Goal: Task Accomplishment & Management: Complete application form

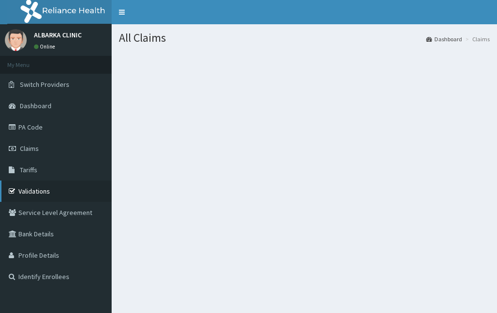
click at [37, 193] on link "Validations" at bounding box center [56, 191] width 112 height 21
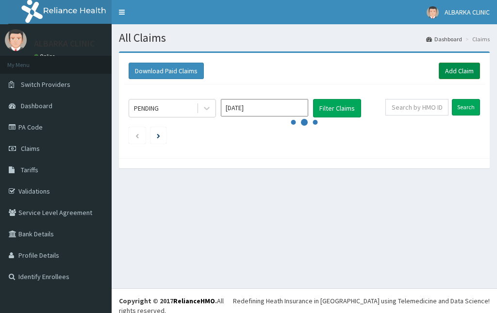
click at [458, 69] on link "Add Claim" at bounding box center [459, 71] width 41 height 17
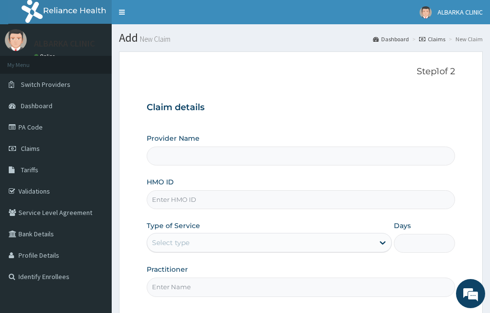
type input "ALBARKA CLINICS"
click at [192, 200] on input "HMO ID" at bounding box center [301, 199] width 308 height 19
paste input "SLB/10895/A"
type input "SLB/10895/A"
click at [178, 241] on div "Select type" at bounding box center [170, 243] width 37 height 10
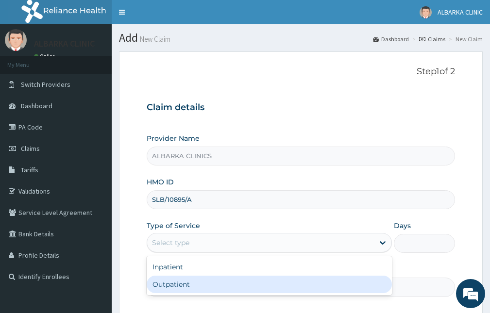
click at [182, 285] on div "Outpatient" at bounding box center [269, 284] width 245 height 17
type input "1"
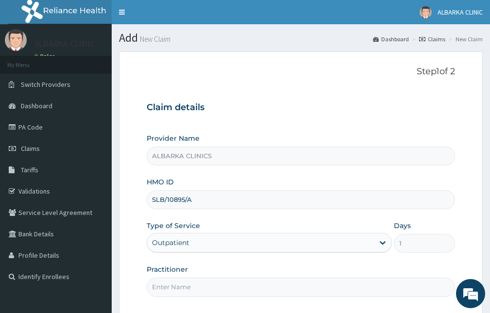
click at [178, 288] on input "Practitioner" at bounding box center [301, 287] width 308 height 19
type input "DR ABDULRAHMAN"
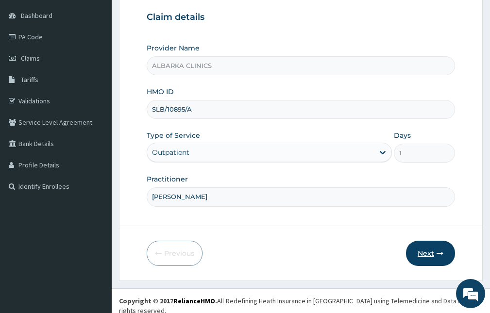
click at [438, 257] on button "Next" at bounding box center [430, 253] width 49 height 25
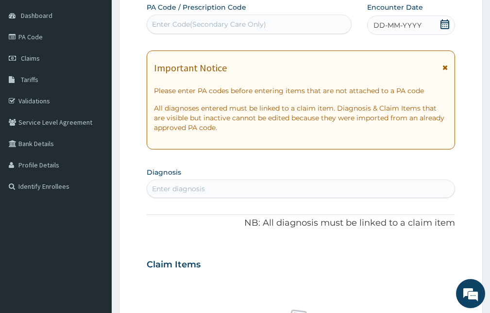
click at [446, 27] on icon at bounding box center [445, 24] width 9 height 10
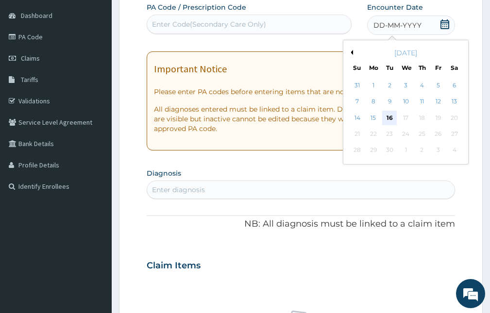
click at [393, 118] on div "16" at bounding box center [389, 118] width 15 height 15
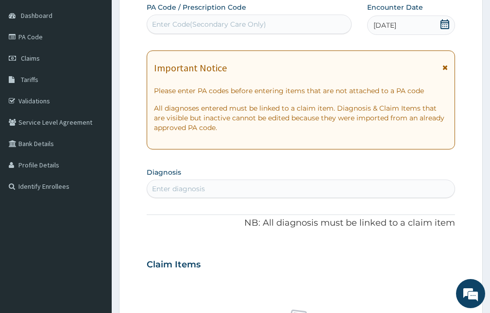
click at [275, 187] on div "Enter diagnosis" at bounding box center [300, 189] width 307 height 16
type input "P"
type input "FALCIPARUM"
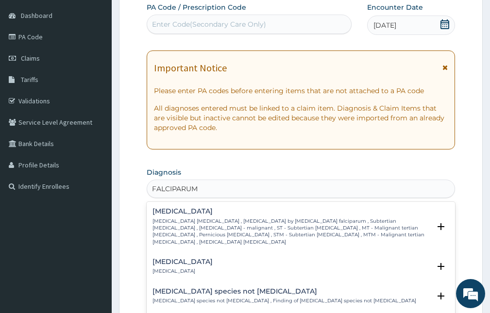
click at [221, 223] on p "Falciparum malaria , Malignant tertian malaria , Malaria by Plasmodium falcipar…" at bounding box center [292, 232] width 278 height 28
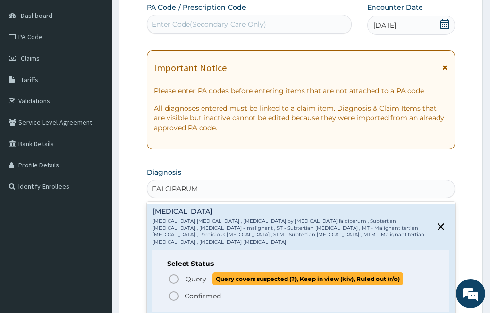
click at [199, 274] on span "Query" at bounding box center [196, 279] width 21 height 10
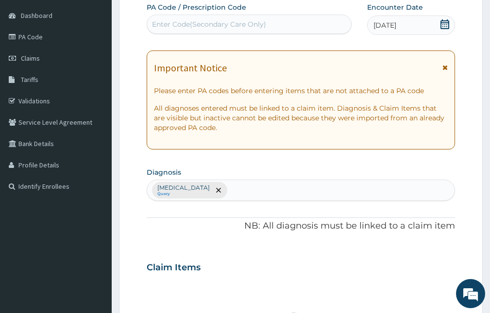
scroll to position [333, 0]
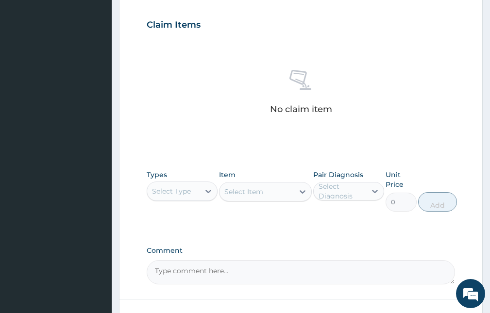
click at [178, 198] on div "Select Type" at bounding box center [173, 192] width 52 height 16
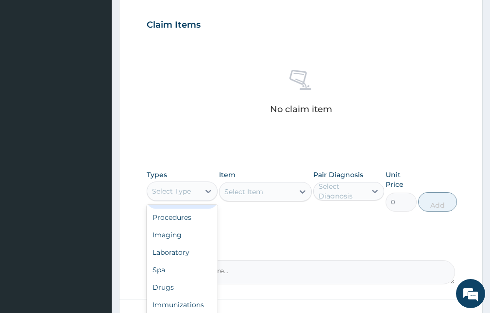
scroll to position [0, 0]
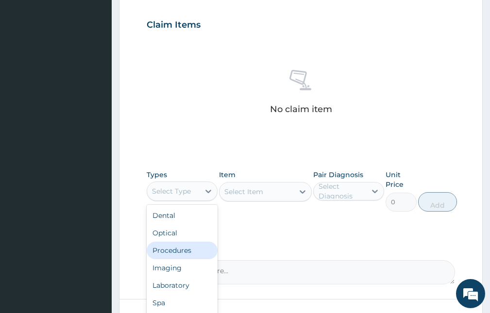
click at [184, 251] on div "Procedures" at bounding box center [182, 250] width 71 height 17
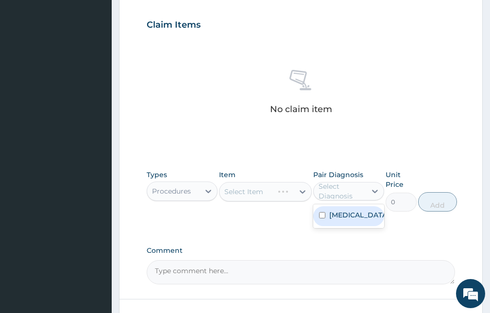
click at [328, 193] on div "Select Diagnosis" at bounding box center [342, 191] width 47 height 19
click at [334, 220] on label "Falciparum malaria" at bounding box center [358, 215] width 59 height 10
checkbox input "true"
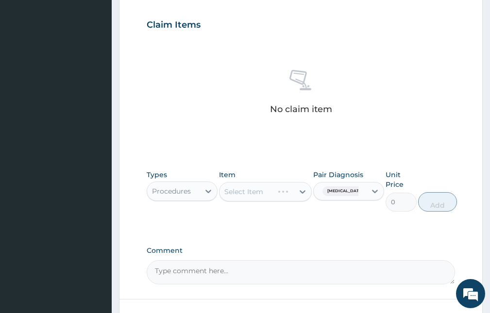
click at [257, 183] on div "Select Item" at bounding box center [265, 191] width 92 height 19
click at [266, 191] on div "Select Item" at bounding box center [265, 191] width 92 height 19
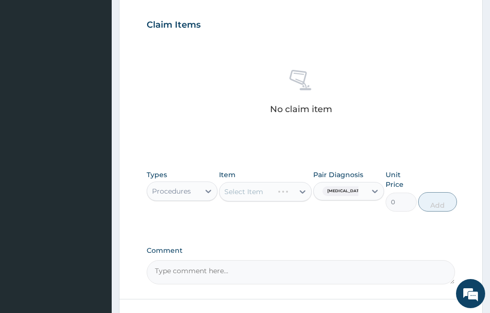
click at [266, 191] on div "Select Item" at bounding box center [265, 191] width 92 height 19
click at [263, 193] on div "Select Item" at bounding box center [265, 191] width 92 height 19
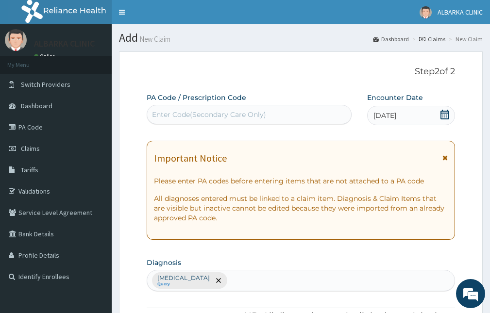
click at [443, 158] on icon at bounding box center [444, 157] width 5 height 7
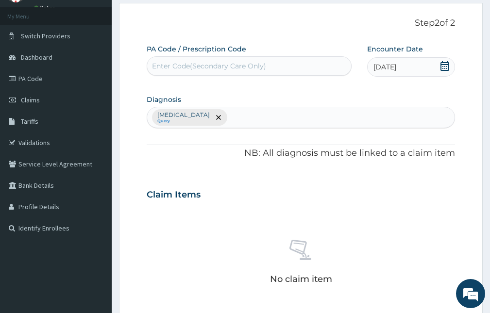
scroll to position [292, 0]
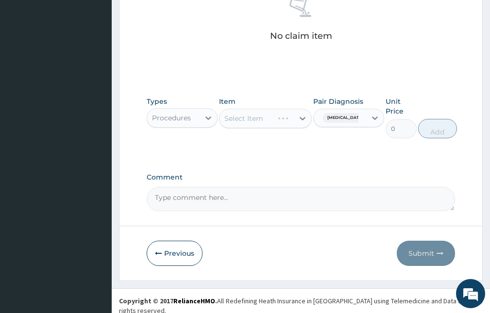
click at [266, 124] on div "Select Item" at bounding box center [265, 118] width 92 height 19
click at [266, 124] on div "Select Item" at bounding box center [257, 119] width 74 height 16
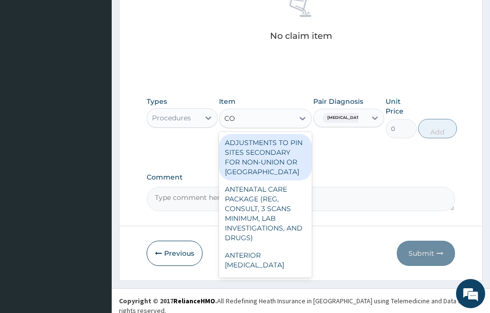
type input "C"
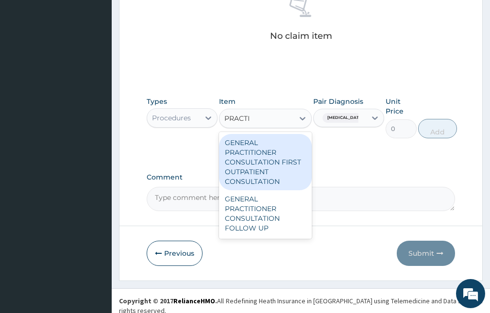
type input "PRACTIT"
click at [265, 149] on div "GENERAL PRACTITIONER CONSULTATION FIRST OUTPATIENT CONSULTATION" at bounding box center [265, 162] width 92 height 56
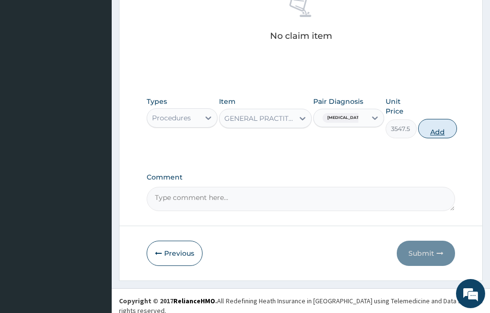
click at [428, 128] on button "Add" at bounding box center [437, 128] width 39 height 19
type input "0"
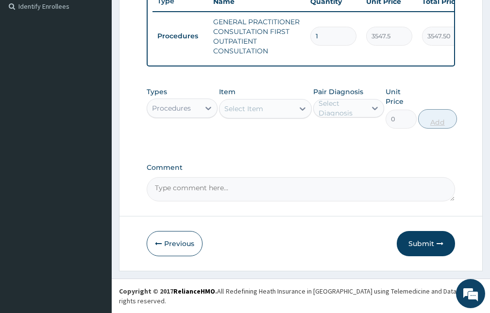
scroll to position [268, 0]
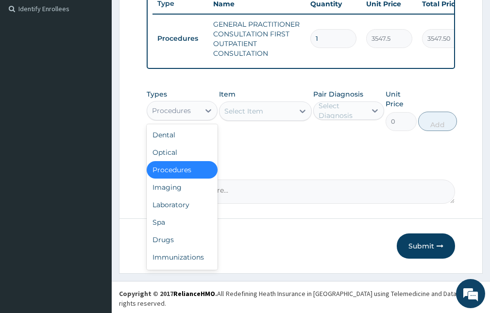
click at [180, 116] on div "Procedures" at bounding box center [171, 111] width 39 height 10
click at [168, 243] on div "Drugs" at bounding box center [182, 239] width 71 height 17
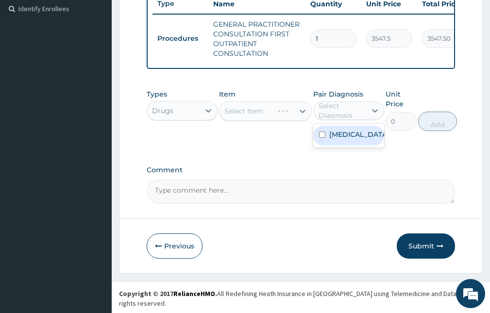
drag, startPoint x: 340, startPoint y: 109, endPoint x: 327, endPoint y: 147, distance: 40.1
click at [339, 110] on div "Select Diagnosis" at bounding box center [348, 111] width 71 height 18
click at [330, 139] on label "Falciparum malaria" at bounding box center [358, 135] width 59 height 10
checkbox input "true"
click at [266, 116] on div "Select Item" at bounding box center [265, 111] width 92 height 19
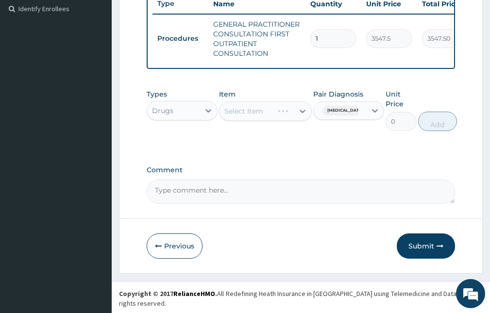
click at [267, 115] on div "Select Item" at bounding box center [265, 111] width 92 height 19
click at [267, 115] on div "Select Item" at bounding box center [257, 111] width 74 height 16
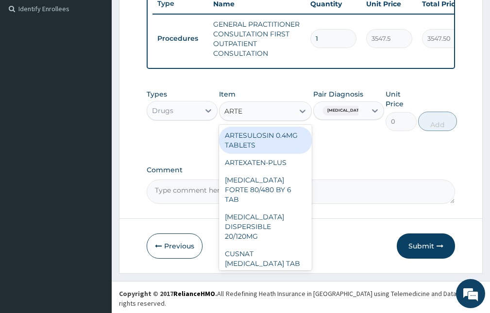
type input "ARTEM"
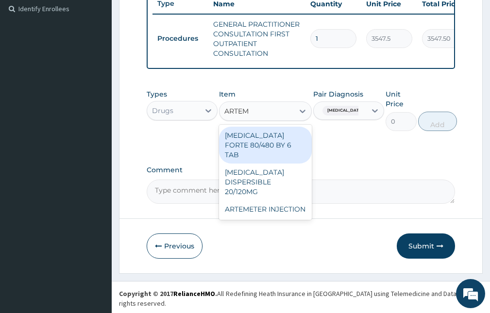
click at [264, 143] on div "COARTEM FORTE 80/480 BY 6 TAB" at bounding box center [265, 145] width 92 height 37
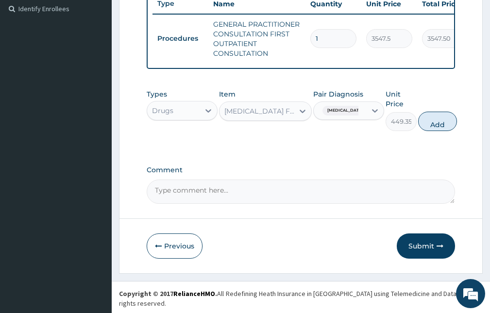
drag, startPoint x: 424, startPoint y: 134, endPoint x: 415, endPoint y: 131, distance: 9.4
click at [422, 131] on button "Add" at bounding box center [437, 121] width 39 height 19
type input "0"
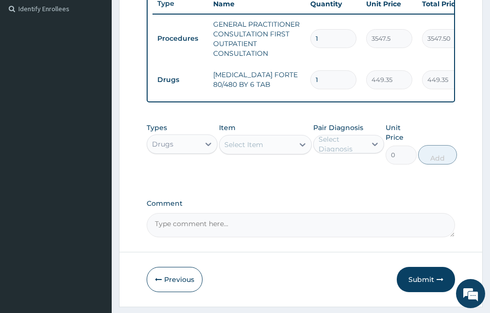
drag, startPoint x: 322, startPoint y: 80, endPoint x: 300, endPoint y: 90, distance: 24.4
click at [300, 90] on tr "Drugs COARTEM FORTE 80/480 BY 6 TAB 1 449.35 449.35 Falciparum malaria Delete" at bounding box center [391, 80] width 476 height 34
type input "6"
type input "2696.10"
type input "6"
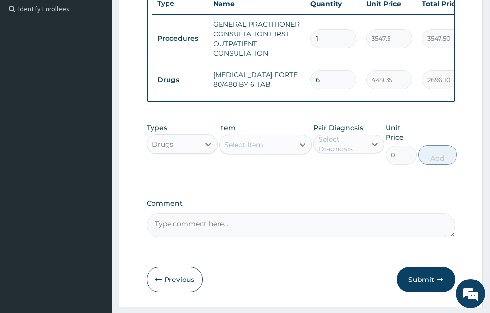
click at [256, 150] on div "Select Item" at bounding box center [243, 145] width 39 height 10
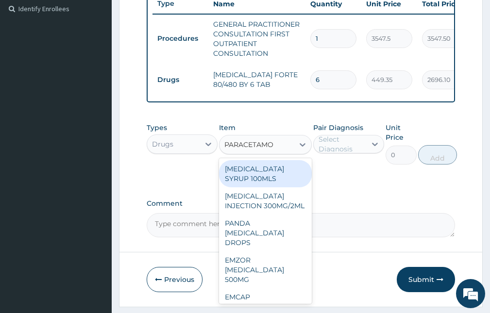
type input "PARACETAMOL"
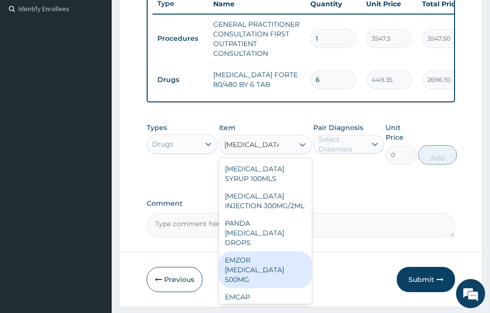
click at [241, 284] on div "EMZOR PARACETAMOL 500MG" at bounding box center [265, 270] width 92 height 37
type input "23.65"
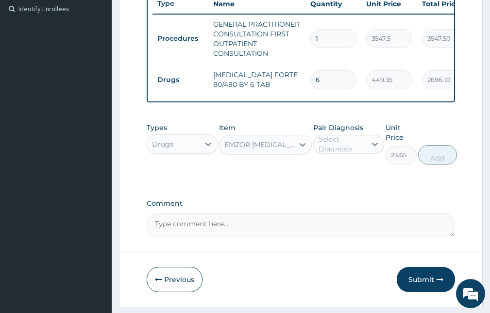
click at [350, 154] on div "Select Diagnosis" at bounding box center [342, 144] width 47 height 19
click at [345, 173] on label "Falciparum malaria" at bounding box center [358, 168] width 59 height 10
checkbox input "true"
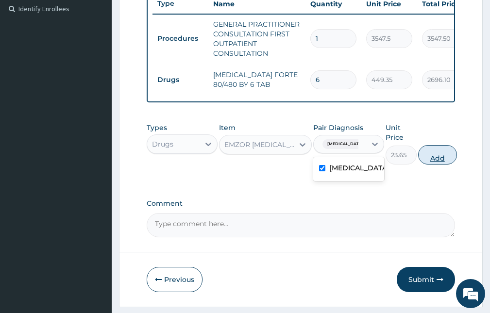
click at [437, 162] on button "Add" at bounding box center [437, 154] width 39 height 19
type input "0"
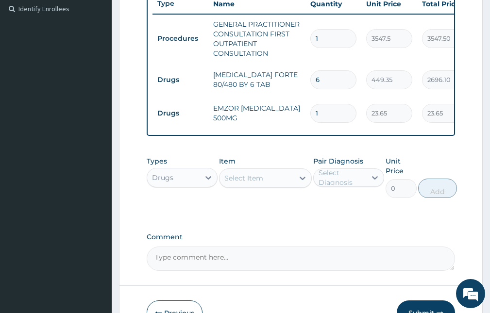
type input "18"
type input "425.70"
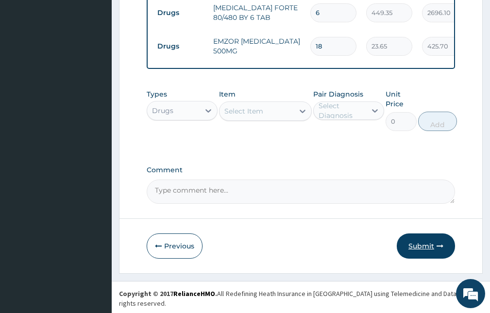
type input "18"
click at [421, 247] on button "Submit" at bounding box center [426, 246] width 58 height 25
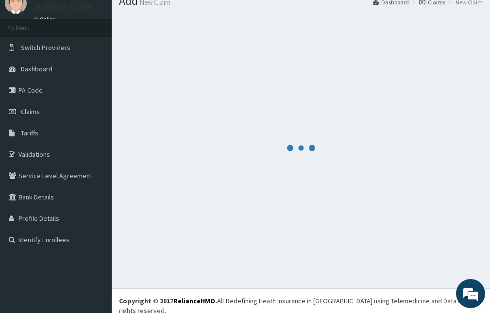
click at [260, 102] on div at bounding box center [301, 148] width 364 height 266
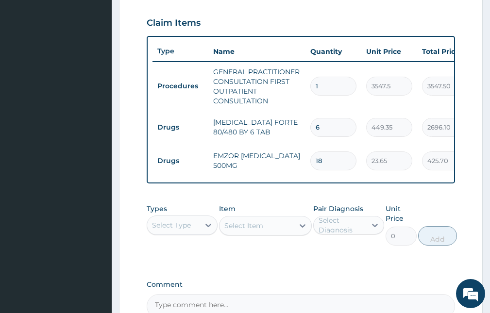
scroll to position [432, 0]
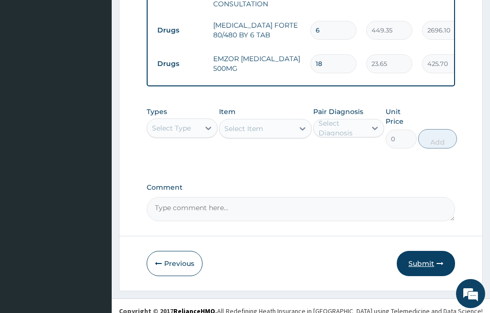
click at [432, 273] on button "Submit" at bounding box center [426, 263] width 58 height 25
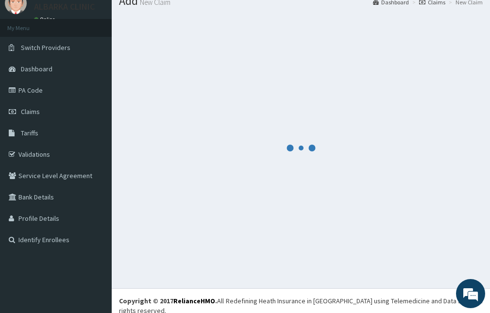
scroll to position [0, 0]
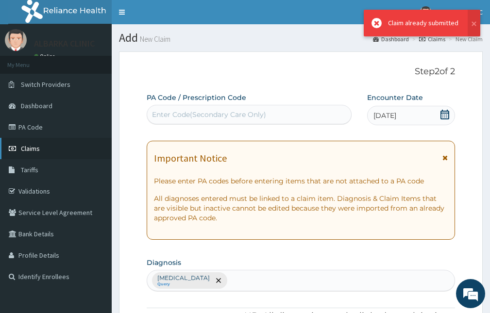
click at [31, 146] on span "Claims" at bounding box center [30, 148] width 19 height 9
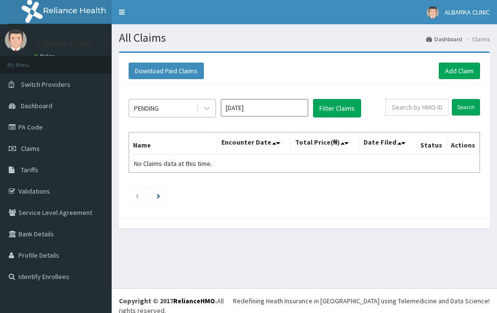
click at [169, 104] on div "PENDING" at bounding box center [163, 109] width 68 height 16
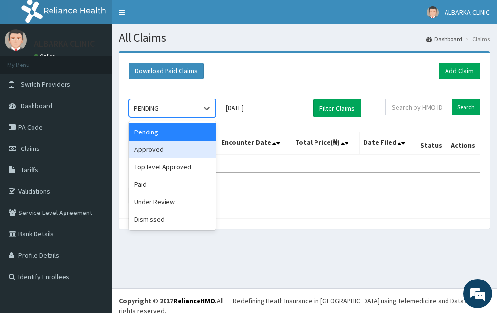
click at [168, 152] on div "Approved" at bounding box center [172, 149] width 87 height 17
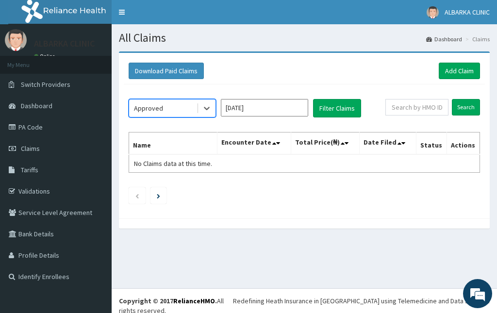
click at [366, 111] on div "option Approved, selected. Select is focused ,type to refine list, press Down t…" at bounding box center [257, 108] width 257 height 18
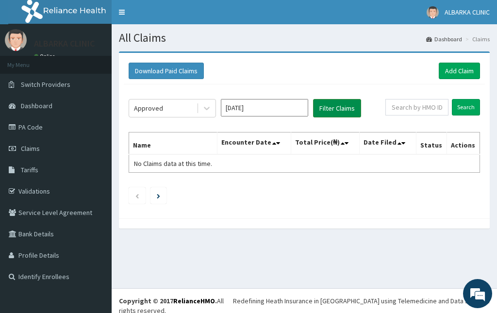
click at [348, 112] on button "Filter Claims" at bounding box center [337, 108] width 48 height 18
